Goal: Task Accomplishment & Management: Manage account settings

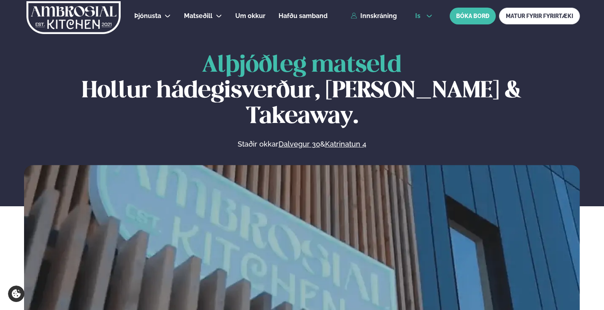
click at [427, 13] on icon at bounding box center [429, 16] width 6 height 6
click at [421, 30] on link "en" at bounding box center [424, 30] width 30 height 16
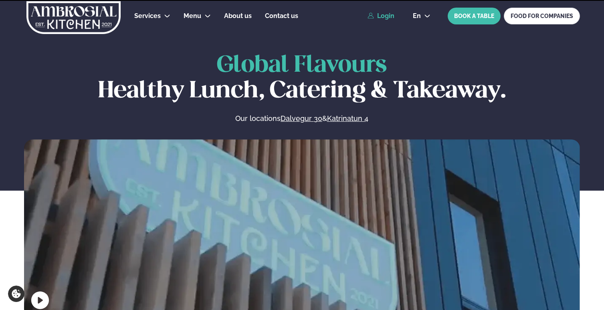
click at [385, 13] on link "Login" at bounding box center [380, 15] width 27 height 7
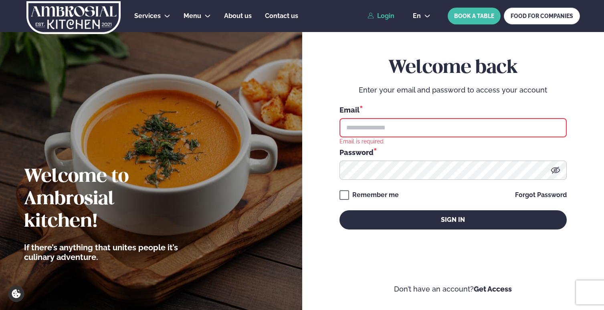
type input "**********"
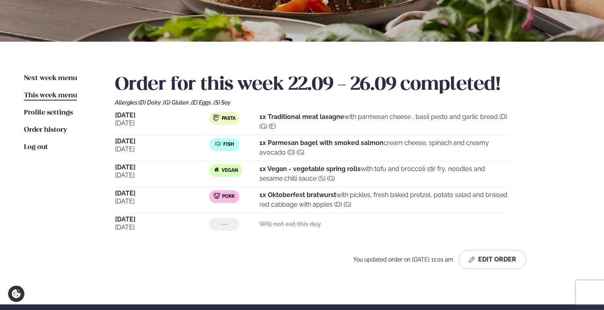
scroll to position [137, 0]
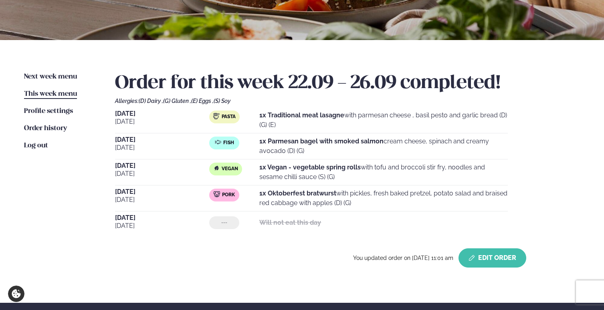
click at [477, 249] on button "Edit Order" at bounding box center [492, 257] width 68 height 19
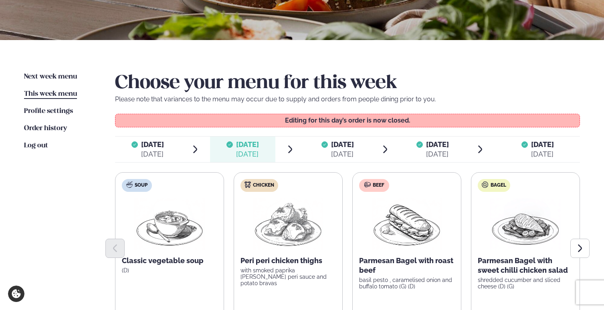
click at [344, 156] on div "[DATE]" at bounding box center [342, 154] width 23 height 10
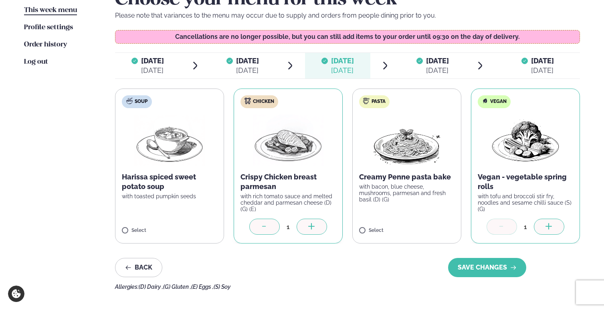
scroll to position [222, 0]
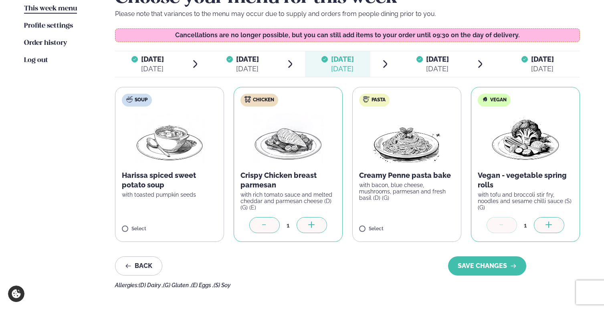
click at [266, 224] on icon at bounding box center [264, 226] width 8 height 8
click at [46, 58] on span "Log out" at bounding box center [36, 60] width 24 height 7
